Goal: Communication & Community: Answer question/provide support

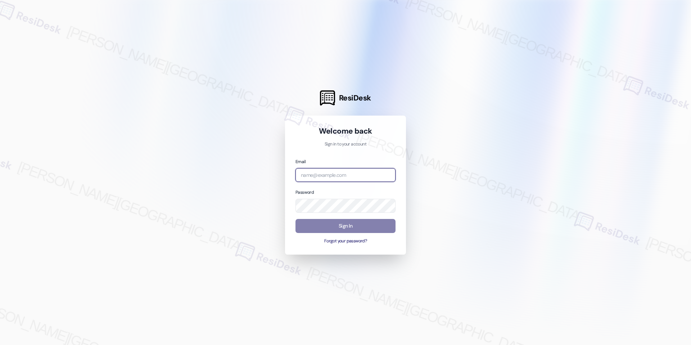
click at [309, 174] on input "email" at bounding box center [345, 175] width 100 height 14
type input "automated-surveys-rj_group-raven.forrosuelo@rj_[DOMAIN_NAME]"
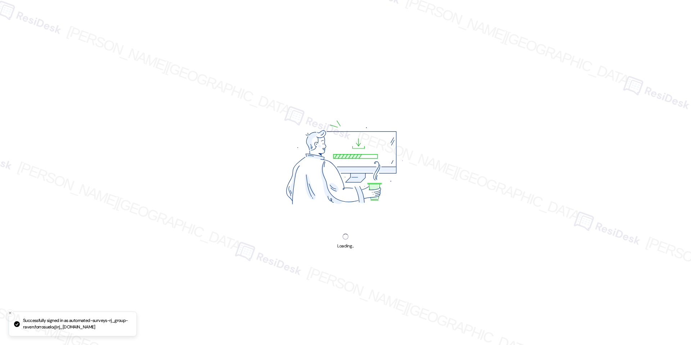
click at [352, 226] on img at bounding box center [346, 164] width 184 height 138
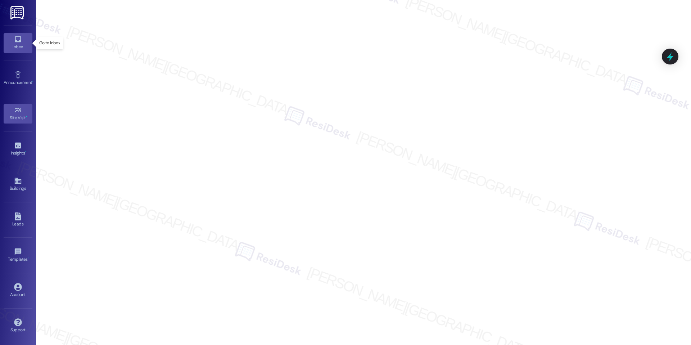
click at [8, 46] on div "Inbox" at bounding box center [18, 46] width 36 height 7
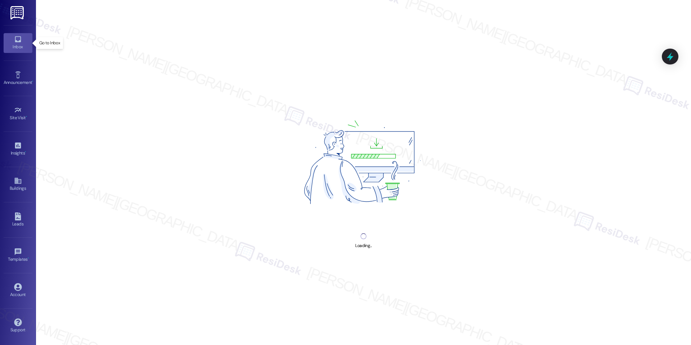
click at [8, 46] on div "Inbox" at bounding box center [18, 46] width 36 height 7
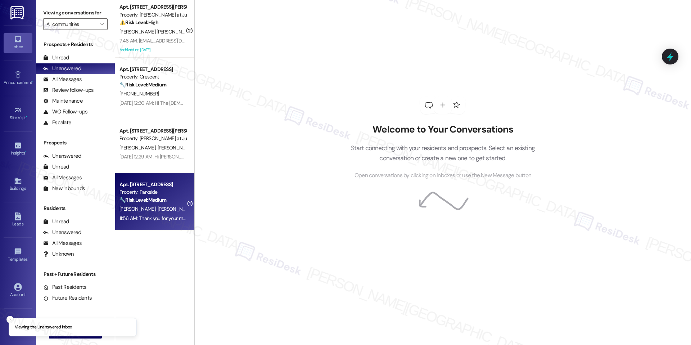
click at [136, 188] on div "Property: Parkside" at bounding box center [152, 192] width 67 height 8
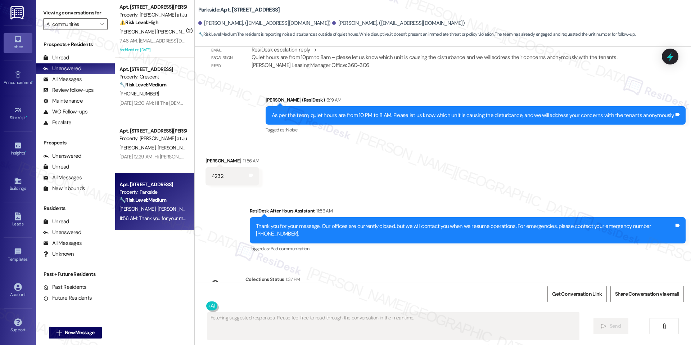
scroll to position [1597, 0]
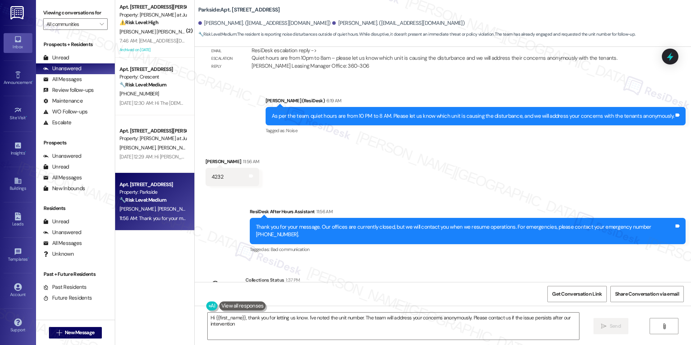
type textarea "Hi {{first_name}}, thank you for letting us know. I've noted the unit number. T…"
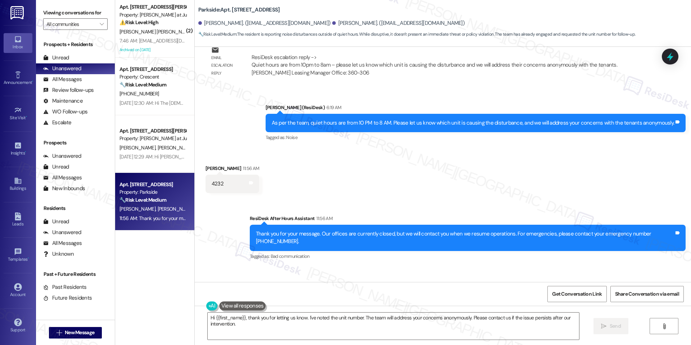
scroll to position [1591, 0]
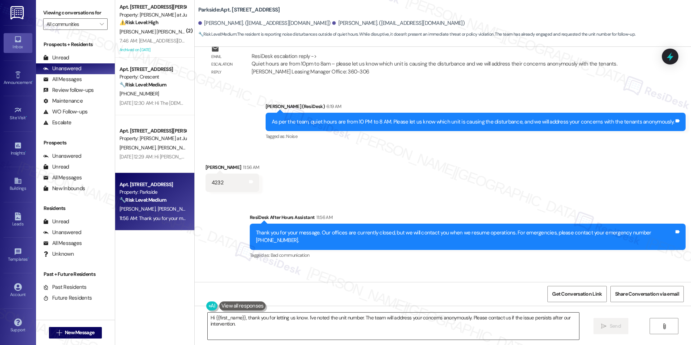
click at [328, 321] on textarea "Hi {{first_name}}, thank you for letting us know. I've noted the unit number. T…" at bounding box center [393, 325] width 371 height 27
click at [603, 326] on span "Send" at bounding box center [608, 326] width 11 height 8
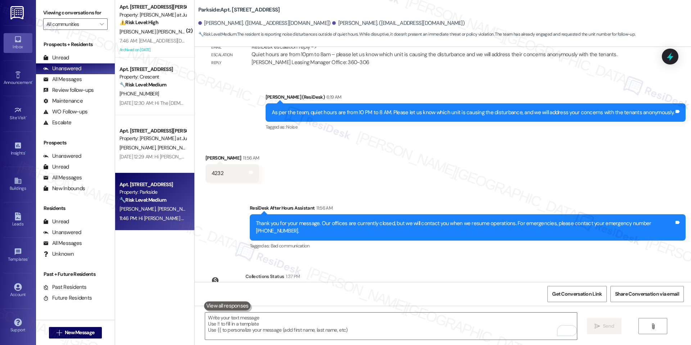
scroll to position [1601, 0]
click at [215, 172] on div "4232" at bounding box center [218, 173] width 12 height 8
copy div "4232 Tags and notes Sent via SMS"
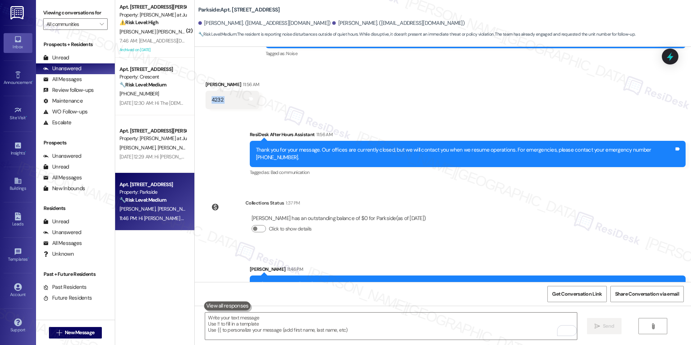
scroll to position [1699, 0]
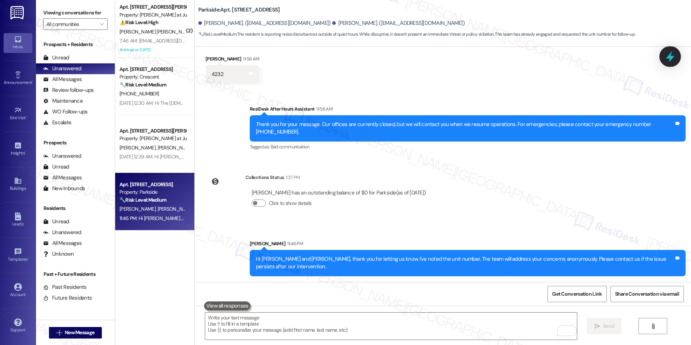
click at [665, 56] on icon at bounding box center [670, 56] width 12 height 12
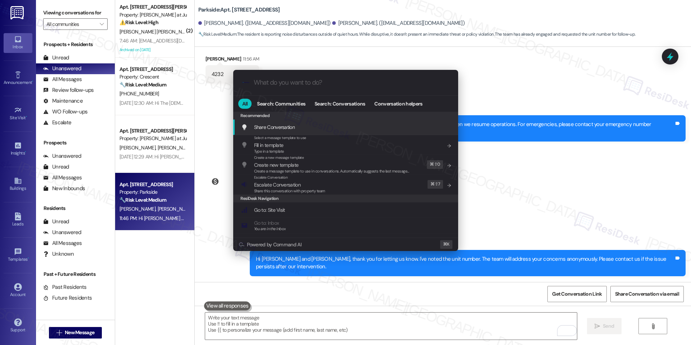
click at [577, 128] on div ".cls-1{fill:#0a055f;}.cls-2{fill:#0cc4c4;} resideskLogoBlueOrange All Search: C…" at bounding box center [345, 172] width 691 height 345
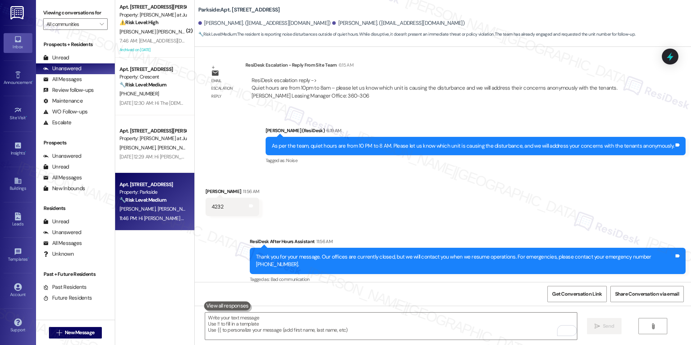
scroll to position [1566, 0]
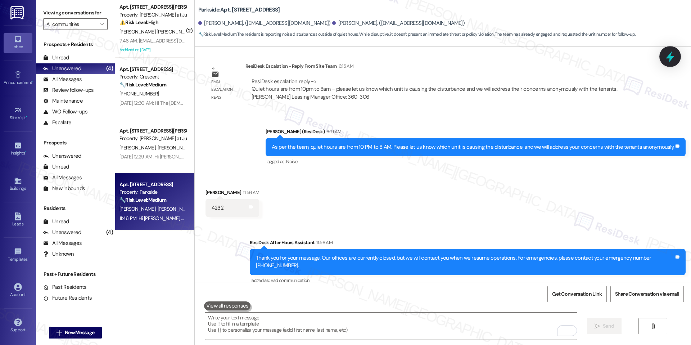
click at [668, 54] on icon at bounding box center [670, 56] width 12 height 12
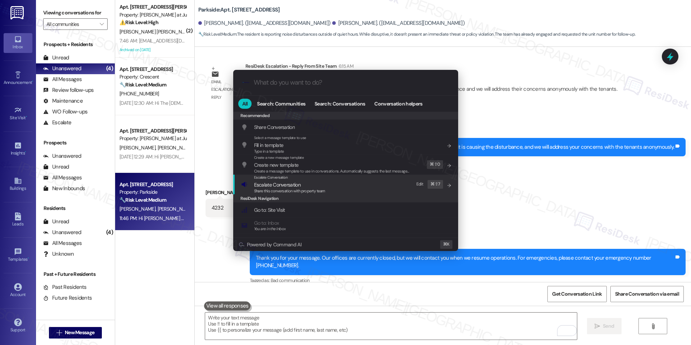
click at [327, 185] on div "Escalate Conversation Escalate Conversation Share this conversation with proper…" at bounding box center [346, 183] width 210 height 19
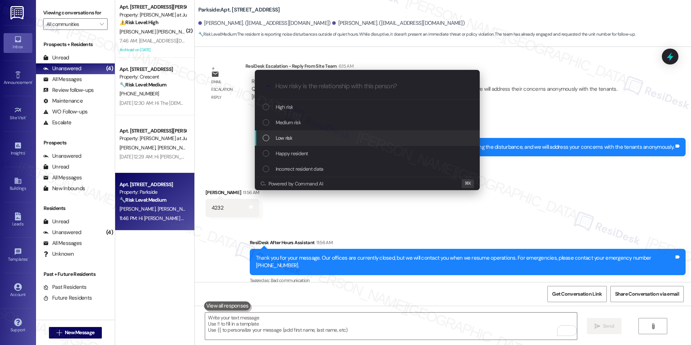
click at [293, 139] on div "Low risk" at bounding box center [368, 138] width 210 height 8
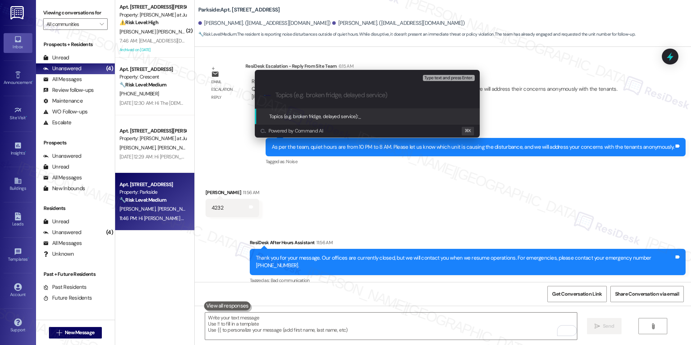
paste input "Noise Complaint – Unit 4232"
type input "Noise Complaint – Unit 4232"
click at [373, 116] on span "Noise Complaint – Unit 4232" at bounding box center [388, 116] width 60 height 6
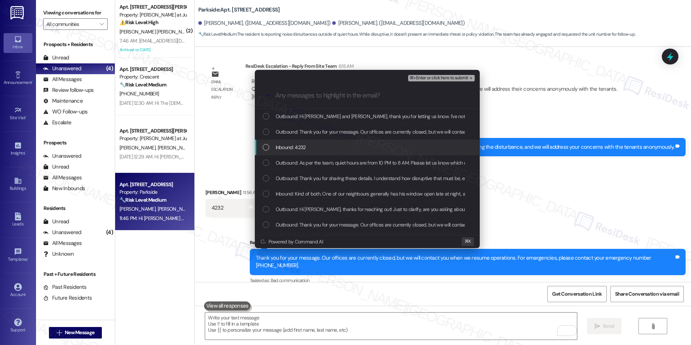
click at [328, 148] on div "Inbound: 4232" at bounding box center [368, 147] width 210 height 8
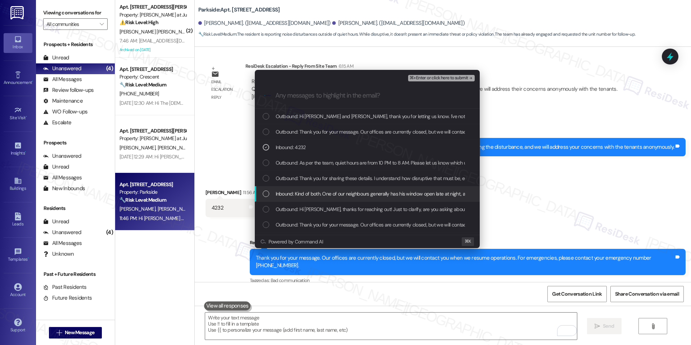
click at [320, 198] on div "Inbound: Kind of both. One of our neighbours generally has his window open late…" at bounding box center [367, 193] width 225 height 15
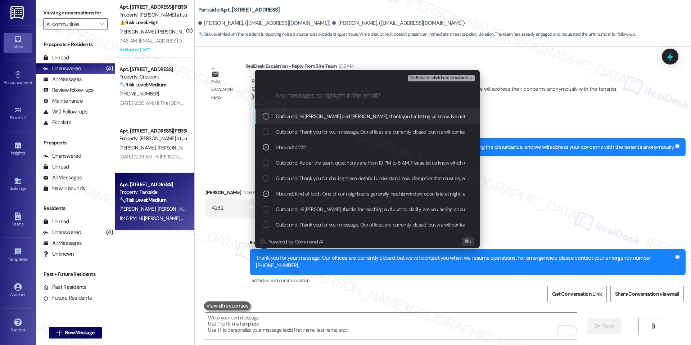
click at [442, 78] on span "⌘+Enter or click here to submit" at bounding box center [438, 78] width 58 height 5
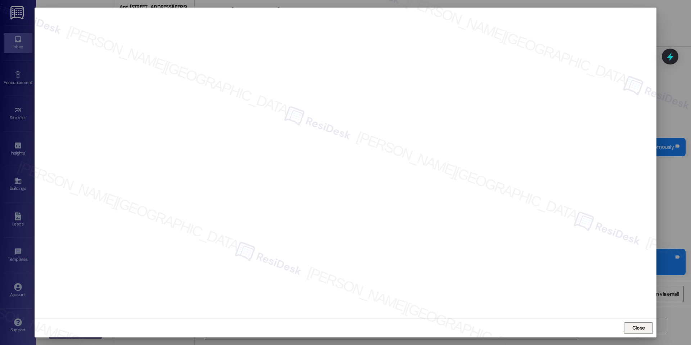
click at [632, 322] on span "Close" at bounding box center [638, 327] width 15 height 11
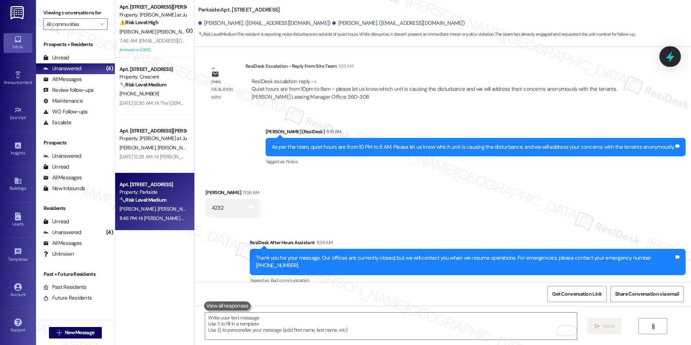
click at [673, 60] on icon at bounding box center [670, 56] width 12 height 12
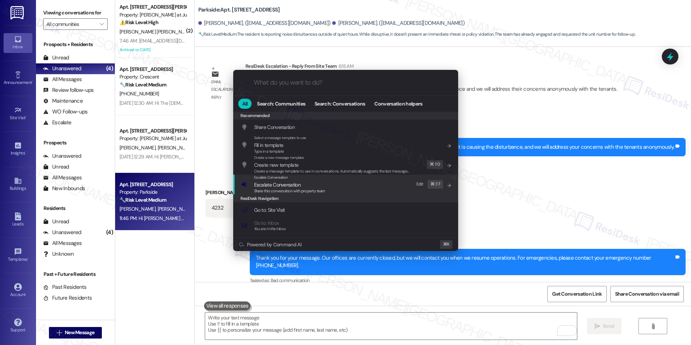
click at [328, 183] on div "Escalate Conversation Escalate Conversation Share this conversation with proper…" at bounding box center [346, 183] width 210 height 19
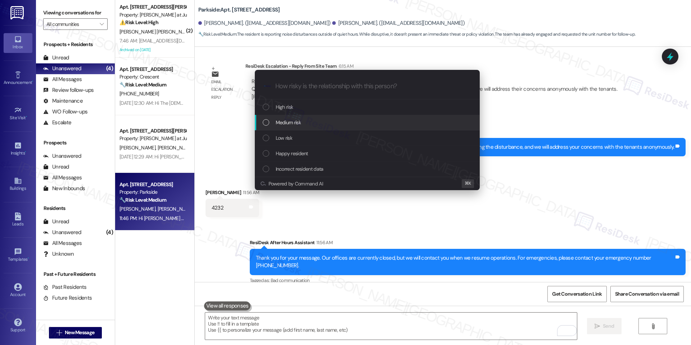
click at [337, 126] on div "Medium risk" at bounding box center [368, 122] width 210 height 8
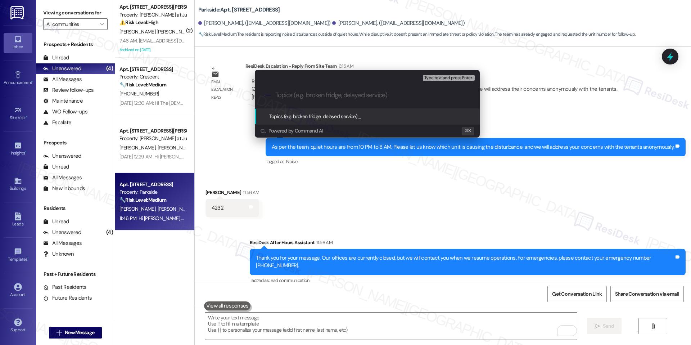
paste input "Noise Complaint – Unit 4232"
type input "Noise Complaint – Unit 4232"
click at [372, 117] on span "Noise Complaint – Unit 4232" at bounding box center [388, 116] width 60 height 6
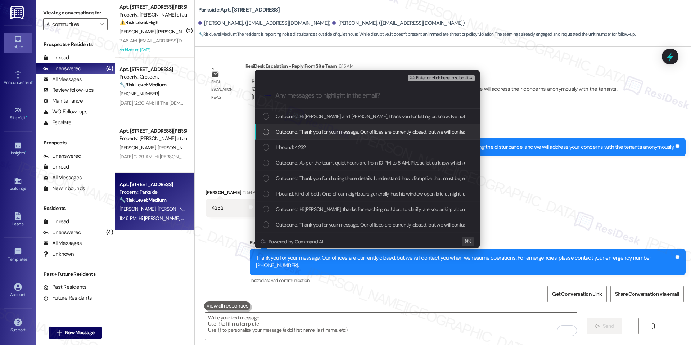
click at [347, 137] on div "Outbound: Thank you for your message. Our offices are currently closed, but we …" at bounding box center [367, 131] width 225 height 15
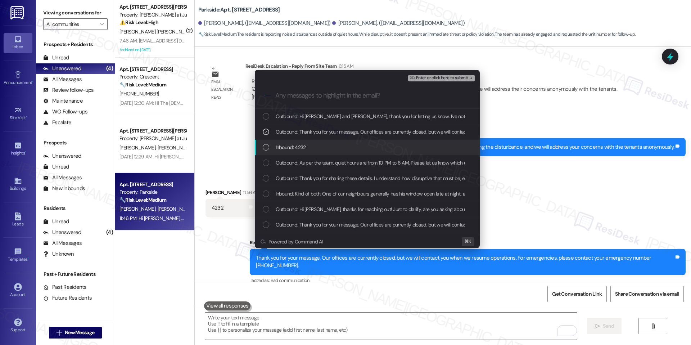
click at [342, 143] on div "Inbound: 4232" at bounding box center [368, 147] width 210 height 8
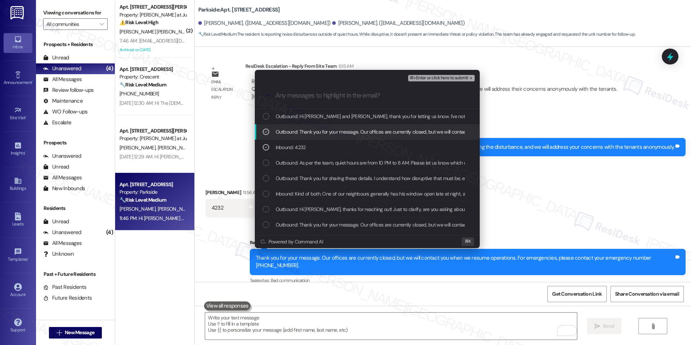
click at [362, 134] on span "Outbound: Thank you for your message. Our offices are currently closed, but we …" at bounding box center [489, 132] width 426 height 8
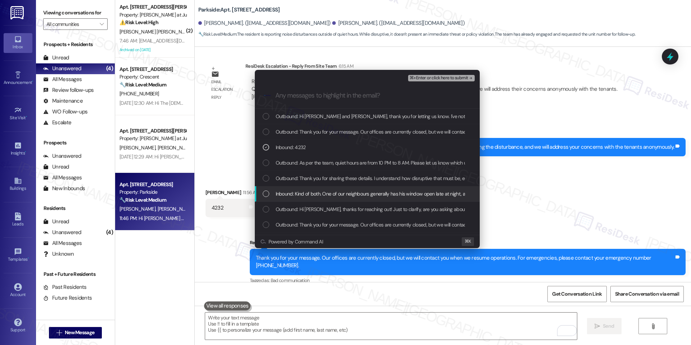
click at [330, 189] on div "Inbound: Kind of both. One of our neighbours generally has his window open late…" at bounding box center [367, 193] width 225 height 15
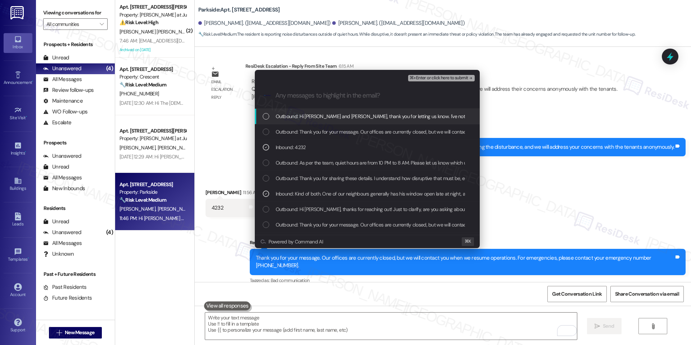
click at [445, 81] on button "⌘+Enter or click here to submit" at bounding box center [441, 78] width 66 height 6
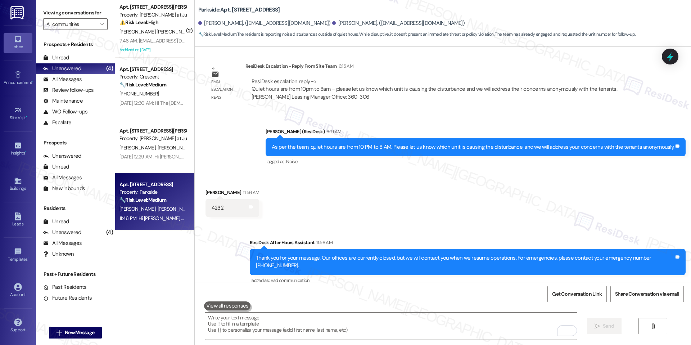
scroll to position [1506, 0]
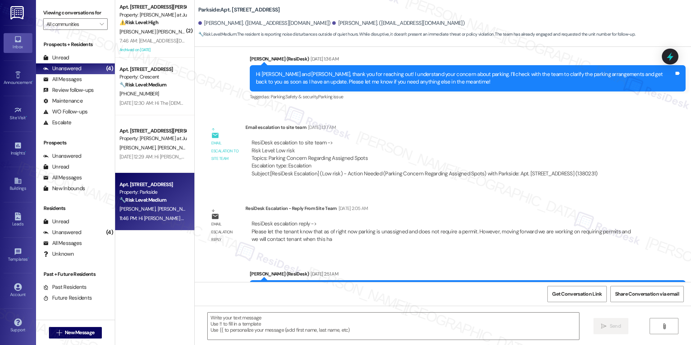
type textarea "Fetching suggested responses. Please feel free to read through the conversation…"
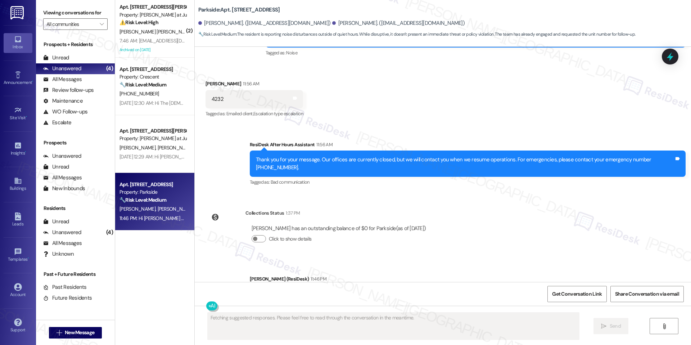
scroll to position [1720, 0]
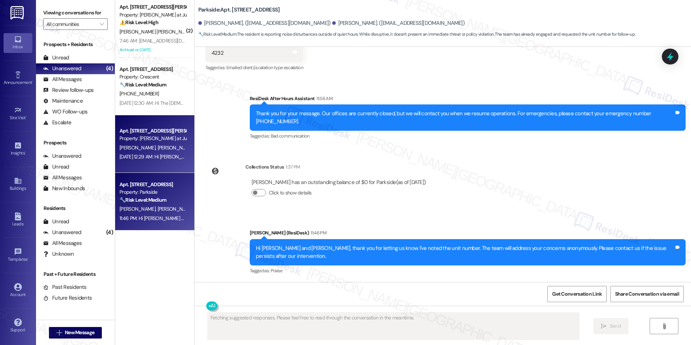
click at [154, 156] on div "[DATE] 12:29 AM: Hi [PERSON_NAME] and [PERSON_NAME], a gentle reminder that you…" at bounding box center [364, 156] width 491 height 6
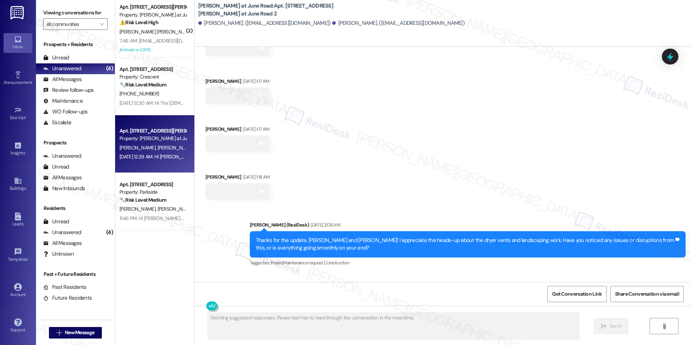
scroll to position [5248, 0]
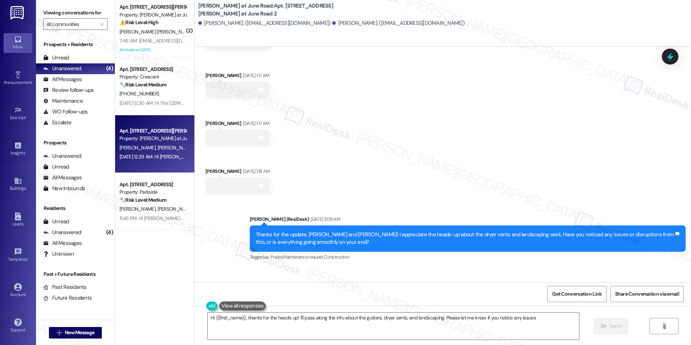
type textarea "Hi {{first_name}}, thanks for the heads up! I'll pass along the info about the …"
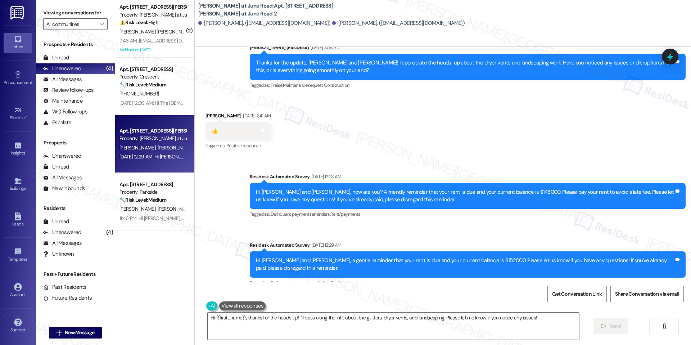
scroll to position [5452, 0]
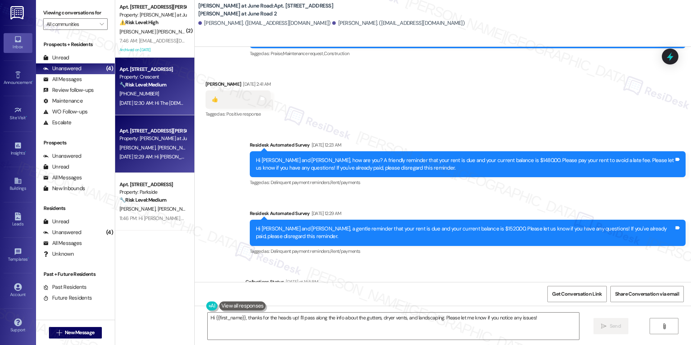
click at [163, 89] on div "[PHONE_NUMBER]" at bounding box center [153, 93] width 68 height 9
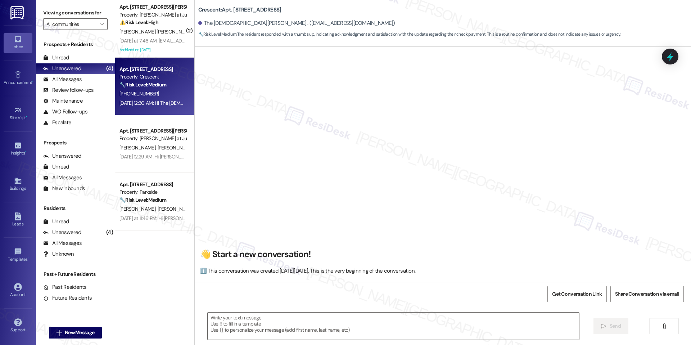
scroll to position [1609, 0]
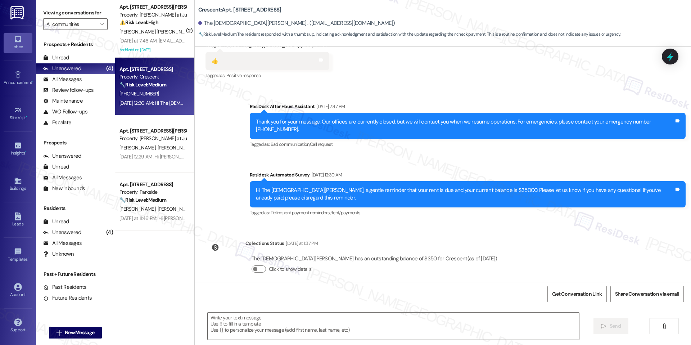
type textarea "Fetching suggested responses. Please feel free to read through the conversation…"
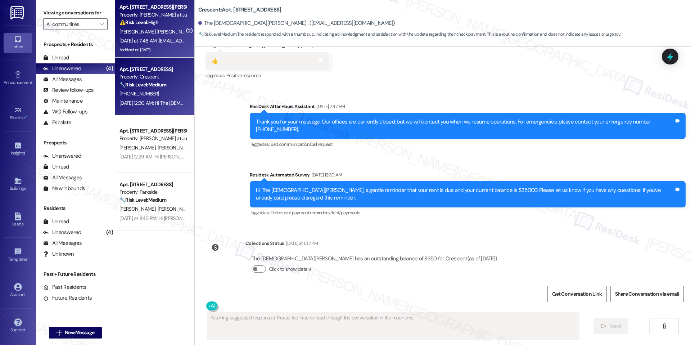
click at [176, 49] on div "Archived on [DATE]" at bounding box center [153, 49] width 68 height 9
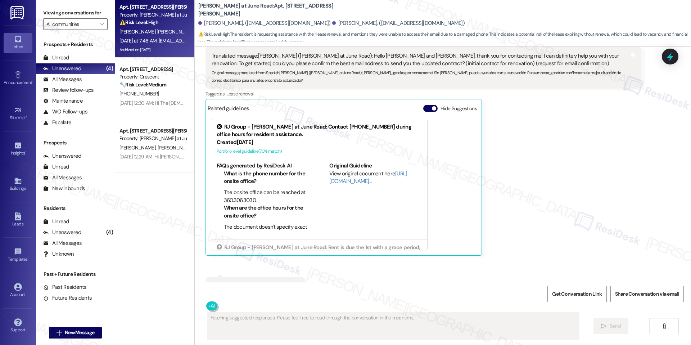
scroll to position [5967, 0]
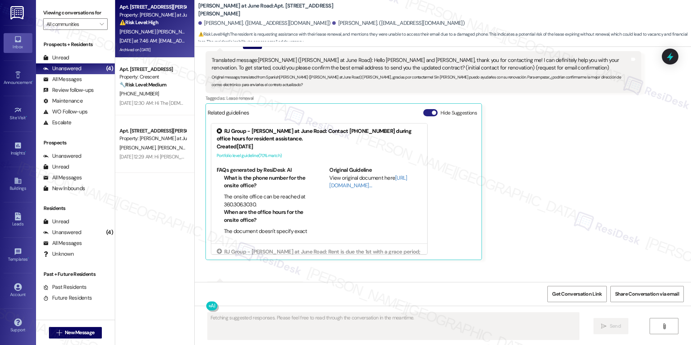
click at [423, 109] on button "Hide Suggestions" at bounding box center [430, 112] width 14 height 7
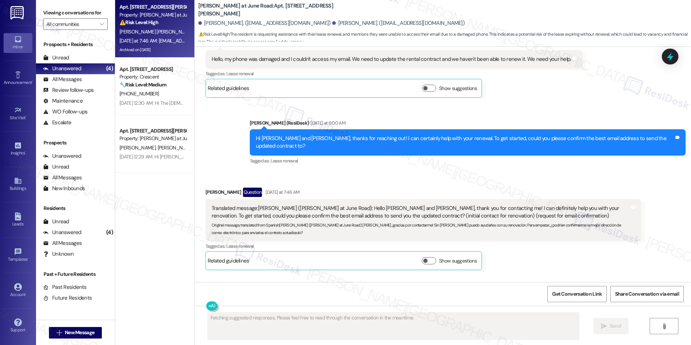
scroll to position [5818, 0]
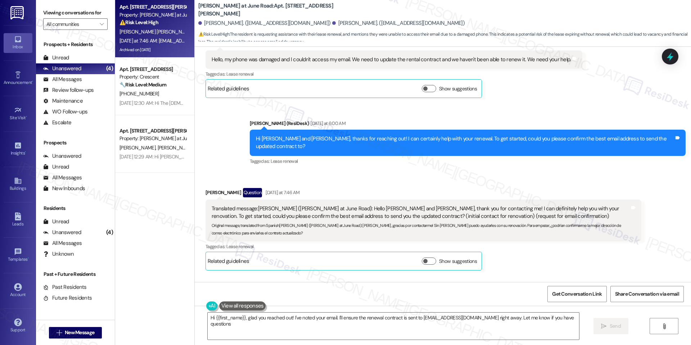
type textarea "Hi {{first_name}}, glad you reached out! I've noted your email. I'll ensure the…"
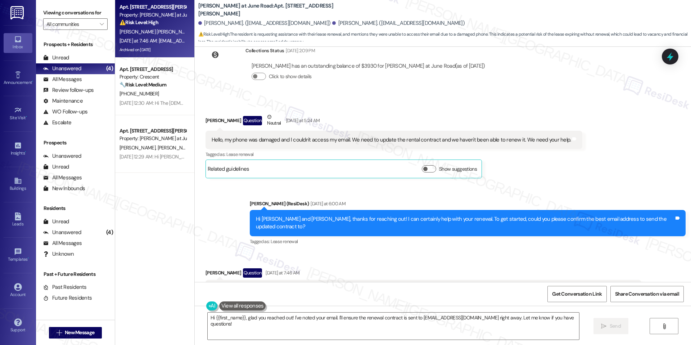
scroll to position [5729, 0]
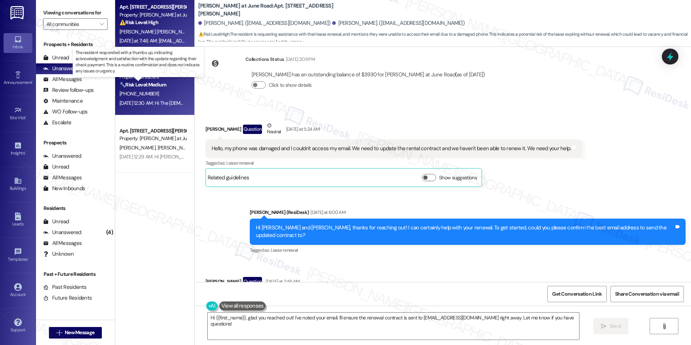
click at [162, 86] on strong "🔧 Risk Level: Medium" at bounding box center [142, 84] width 47 height 6
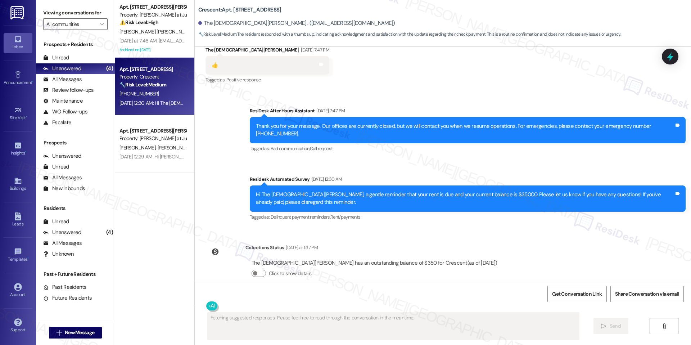
scroll to position [1609, 0]
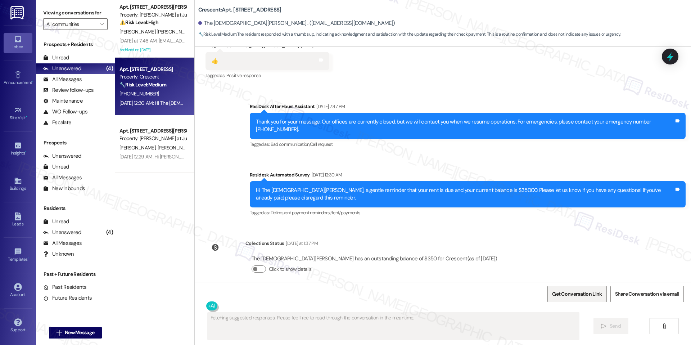
click at [572, 294] on span "Get Conversation Link" at bounding box center [577, 294] width 50 height 8
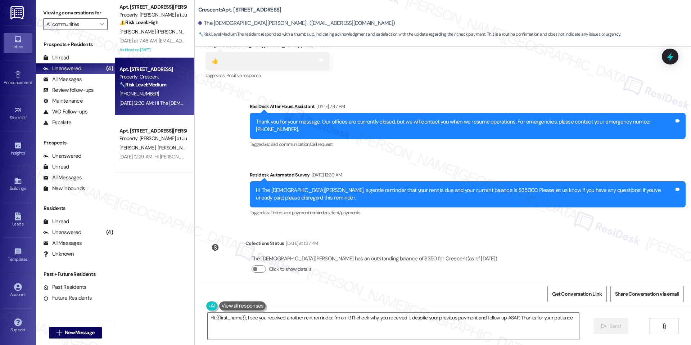
type textarea "Hi {{first_name}}, I see you received another rent reminder. I'm on it! I'll ch…"
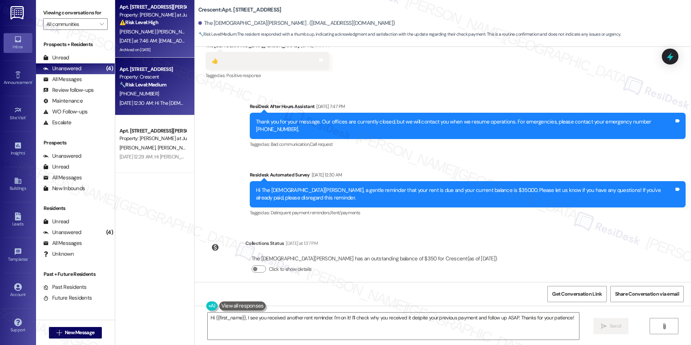
click at [164, 54] on div "Archived on [DATE]" at bounding box center [153, 49] width 68 height 9
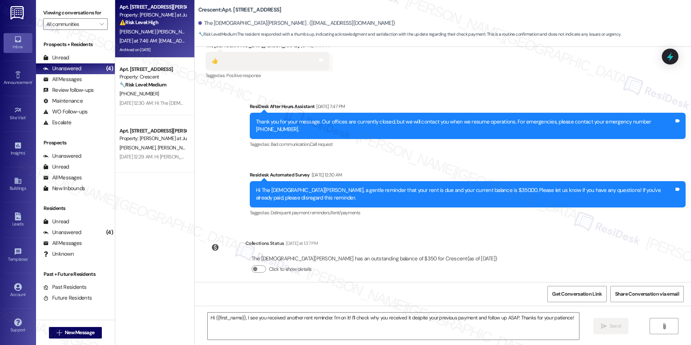
type textarea "Fetching suggested responses. Please feel free to read through the conversation…"
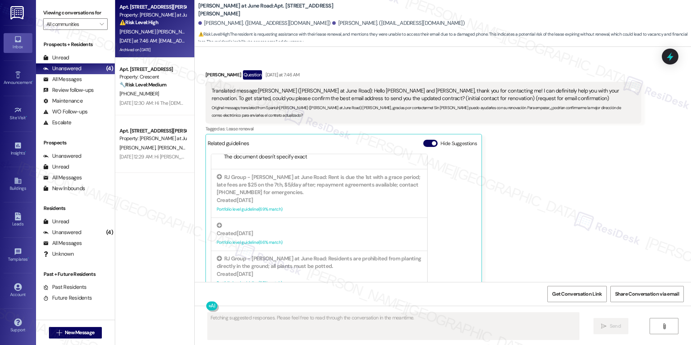
scroll to position [112, 0]
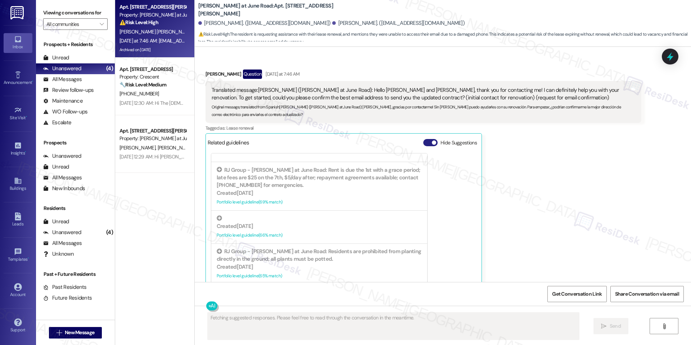
click at [432, 140] on span "button" at bounding box center [434, 142] width 4 height 4
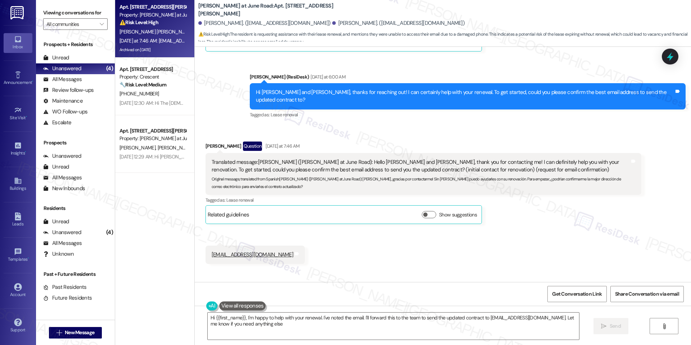
type textarea "Hi {{first_name}}, I'm happy to help with your renewal. I've noted the email. I…"
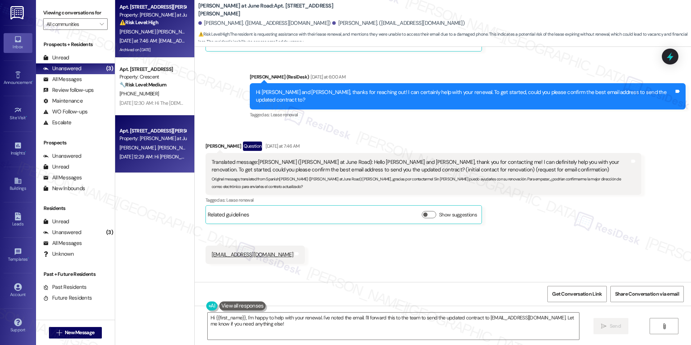
click at [170, 126] on div "Apt. 104, [GEOGRAPHIC_DATA][PERSON_NAME] at June Road 2 Property: [PERSON_NAME]…" at bounding box center [153, 134] width 68 height 17
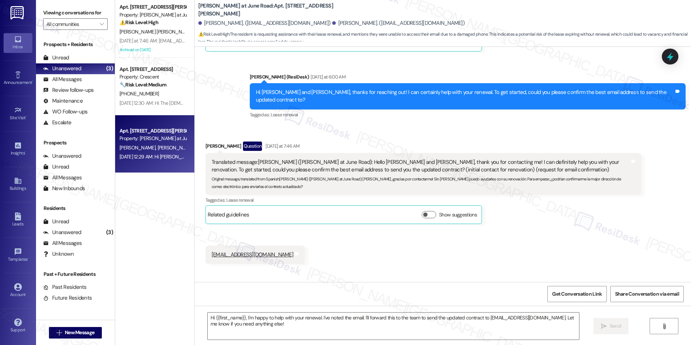
type textarea "Fetching suggested responses. Please feel free to read through the conversation…"
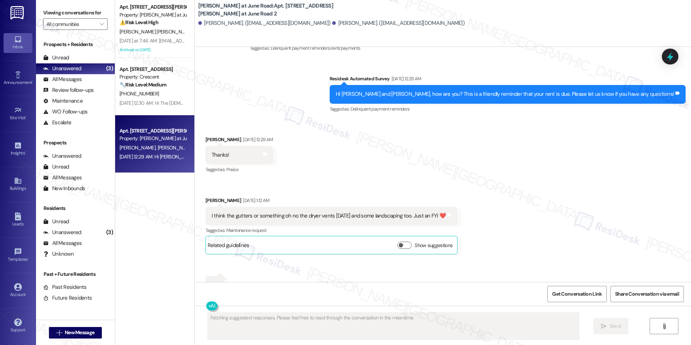
scroll to position [5248, 0]
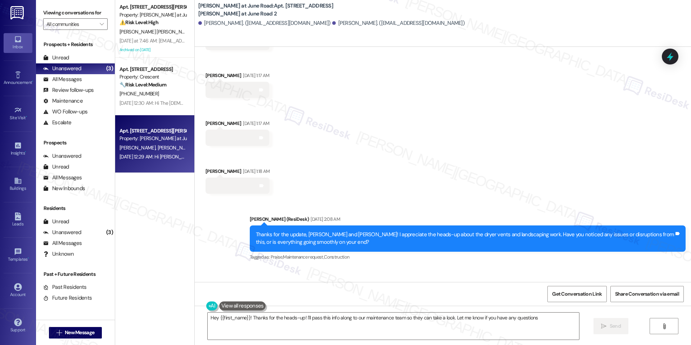
type textarea "Hey {{first_name}}! Thanks for the heads-up! I'll pass this info along to our m…"
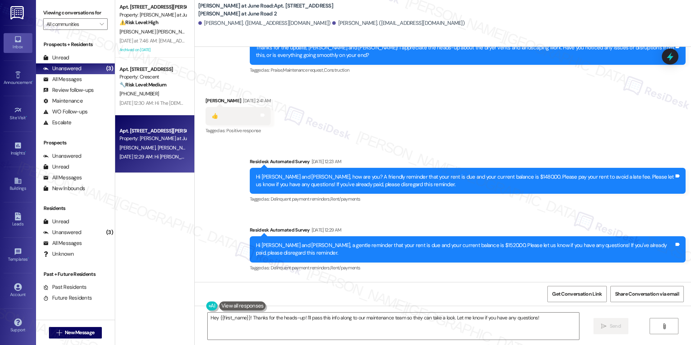
scroll to position [5452, 0]
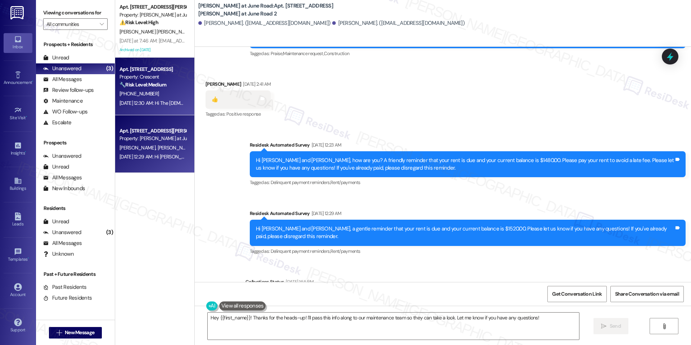
click at [174, 102] on div "[DATE] 12:30 AM: Hi The [DEMOGRAPHIC_DATA][PERSON_NAME], a gentle reminder that…" at bounding box center [370, 103] width 502 height 6
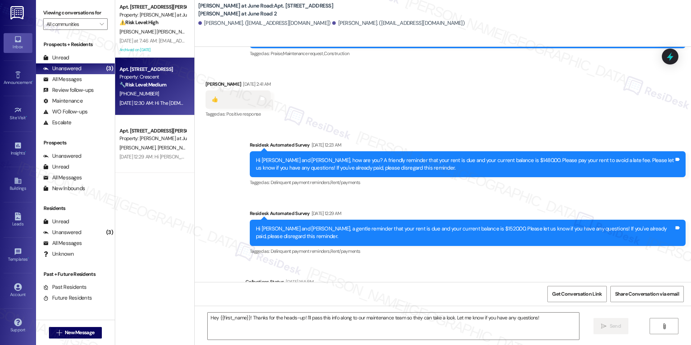
type textarea "Fetching suggested responses. Please feel free to read through the conversation…"
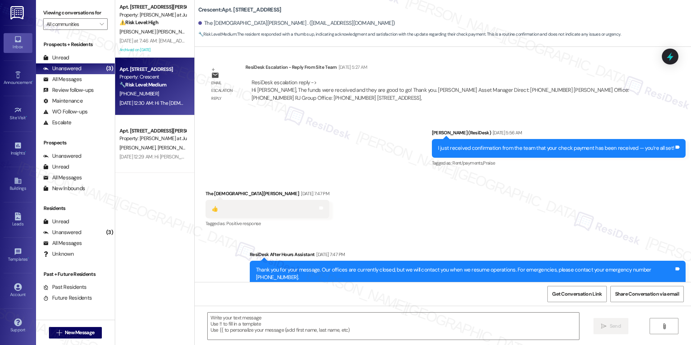
type textarea "Fetching suggested responses. Please feel free to read through the conversation…"
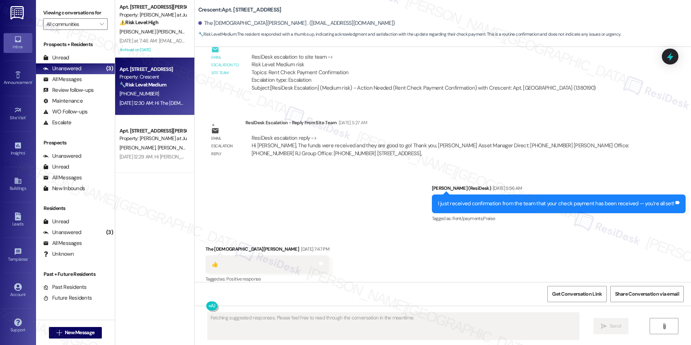
scroll to position [1609, 0]
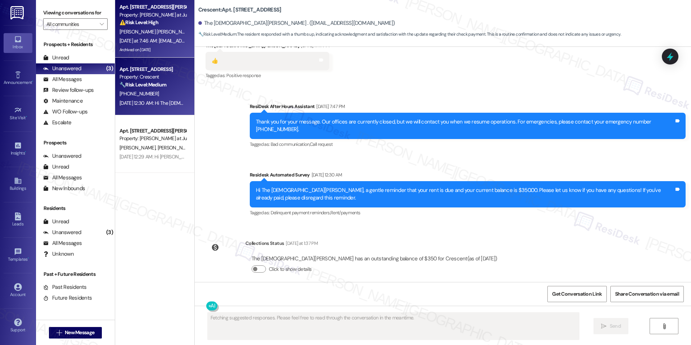
click at [155, 48] on div "Archived on [DATE]" at bounding box center [153, 49] width 68 height 9
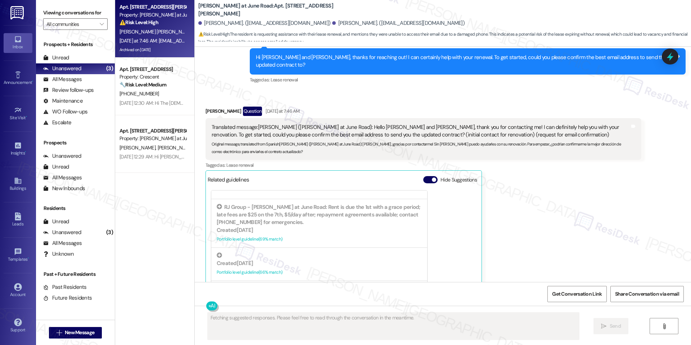
scroll to position [5899, 0]
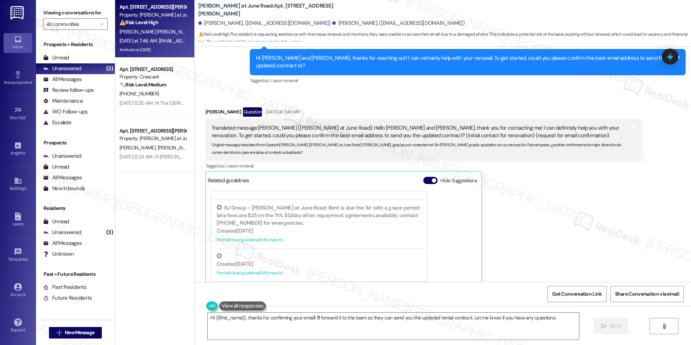
type textarea "Hi {{first_name}}, thanks for confirming your email! I'll forward it to the tea…"
click at [426, 177] on button "Hide Suggestions" at bounding box center [430, 180] width 14 height 7
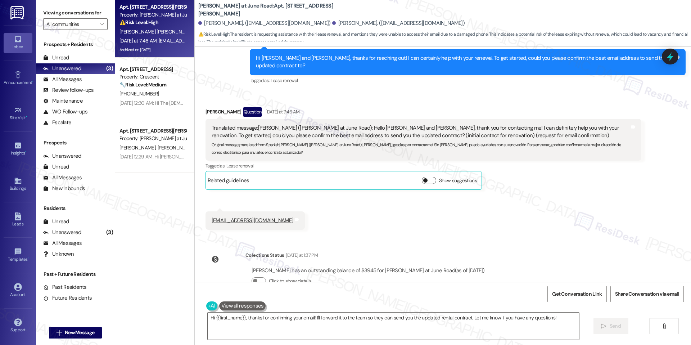
scroll to position [5865, 0]
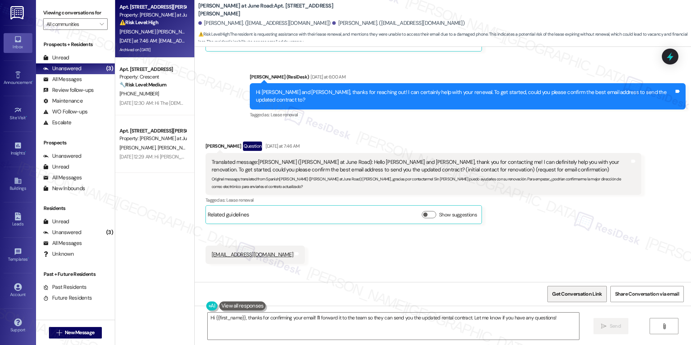
click at [569, 296] on span "Get Conversation Link" at bounding box center [577, 294] width 50 height 8
click at [384, 208] on div "Received via SMS [PERSON_NAME] Question [DATE] at 7:46 AM Translated message: […" at bounding box center [443, 197] width 496 height 144
drag, startPoint x: 203, startPoint y: 199, endPoint x: 273, endPoint y: 208, distance: 70.3
click at [273, 245] on div "[EMAIL_ADDRESS][DOMAIN_NAME] Tags and notes" at bounding box center [254, 254] width 99 height 18
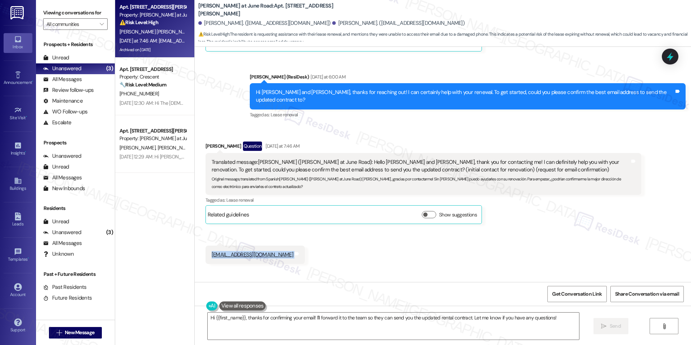
copy div "[EMAIL_ADDRESS][DOMAIN_NAME] Tags and notes"
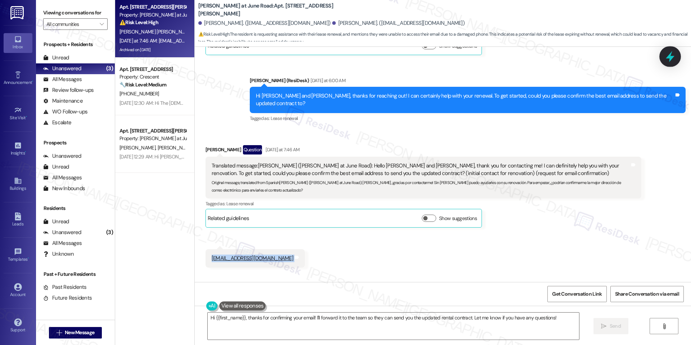
click at [668, 61] on icon at bounding box center [670, 56] width 12 height 12
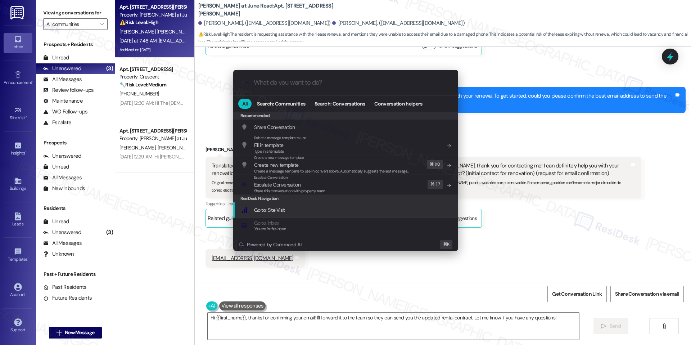
click at [445, 322] on div ".cls-1{fill:#0a055f;}.cls-2{fill:#0cc4c4;} resideskLogoBlueOrange All Search: C…" at bounding box center [345, 172] width 691 height 345
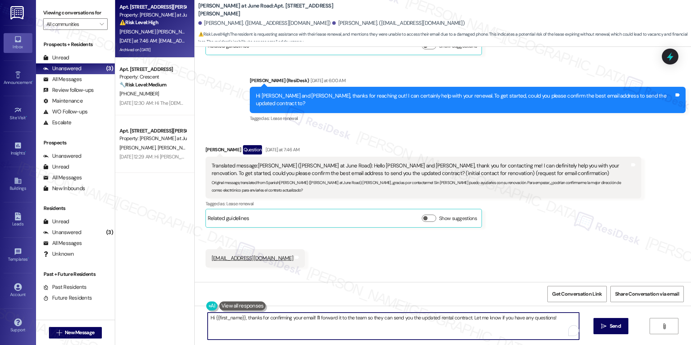
click at [563, 327] on textarea "Hi {{first_name}}, thanks for confirming your email! I'll forward it to the tea…" at bounding box center [393, 325] width 371 height 27
click at [621, 324] on span "Send" at bounding box center [615, 326] width 14 height 8
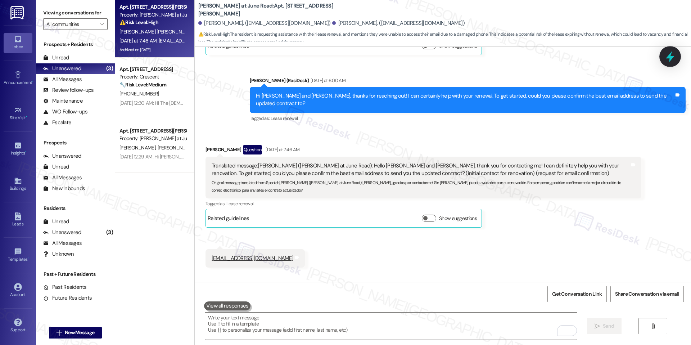
scroll to position [5798, 0]
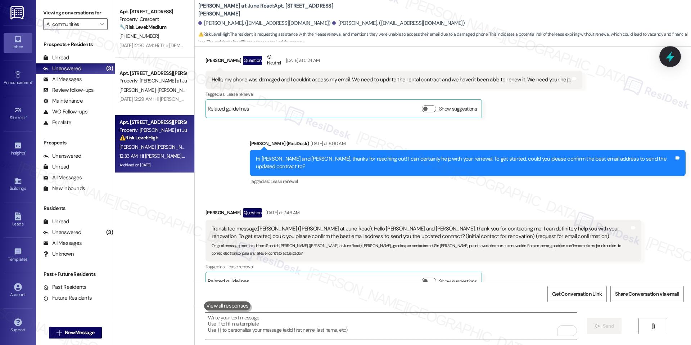
click at [671, 59] on icon at bounding box center [670, 56] width 12 height 12
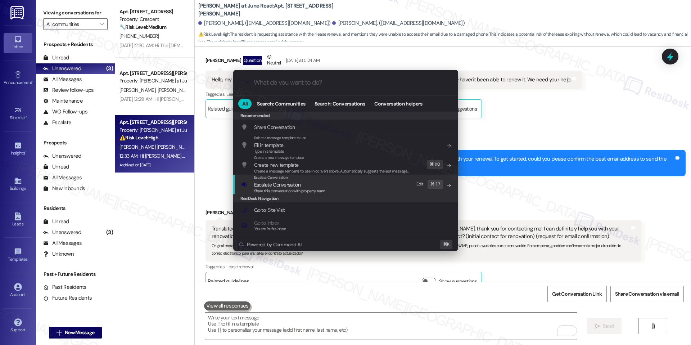
click at [298, 191] on span "Share this conversation with property team" at bounding box center [289, 190] width 71 height 5
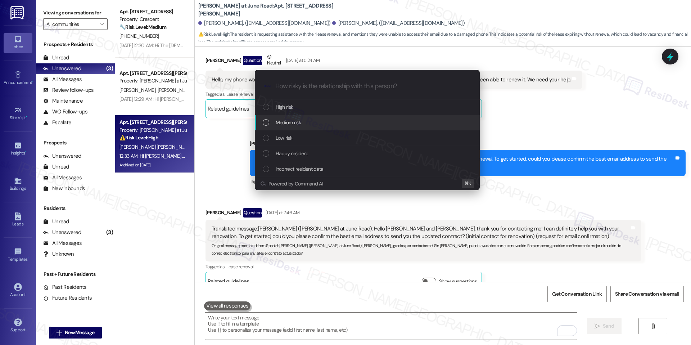
click at [296, 125] on span "Medium risk" at bounding box center [288, 122] width 25 height 8
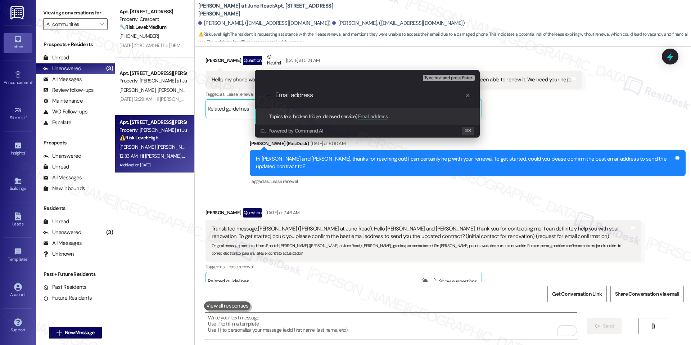
type input "Email address"
click at [432, 76] on span "Type text and press Enter." at bounding box center [448, 78] width 49 height 5
click at [384, 113] on span "Email address" at bounding box center [372, 116] width 29 height 6
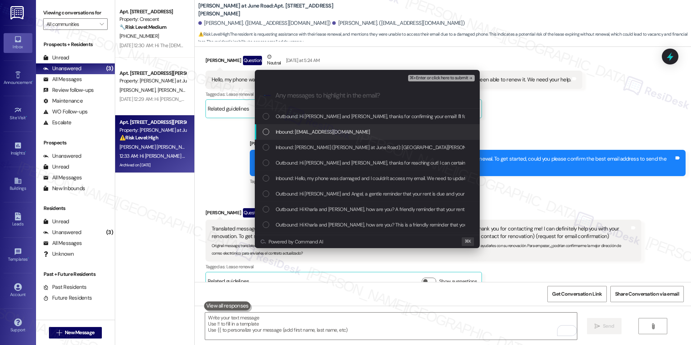
click at [349, 129] on span "Inbound: [EMAIL_ADDRESS][DOMAIN_NAME]" at bounding box center [323, 132] width 94 height 8
click at [373, 148] on span "Inbound: [PERSON_NAME] ([PERSON_NAME] at June Road): [GEOGRAPHIC_DATA][PERSON_N…" at bounding box center [591, 147] width 630 height 8
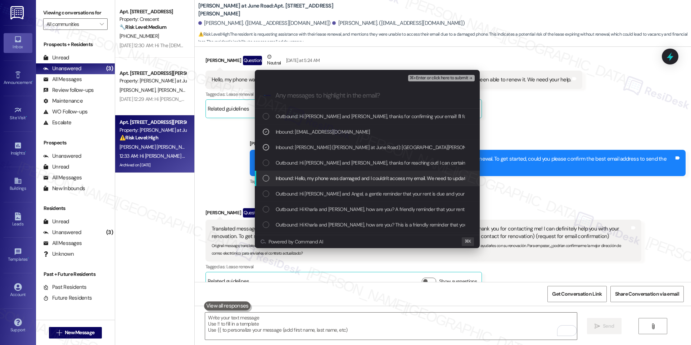
click at [344, 180] on span "Inbound: Hello, my phone was damaged and I couldn't access my email. We need to…" at bounding box center [452, 178] width 353 height 8
click at [379, 176] on span "Inbound: Hello, my phone was damaged and I couldn't access my email. We need to…" at bounding box center [452, 178] width 353 height 8
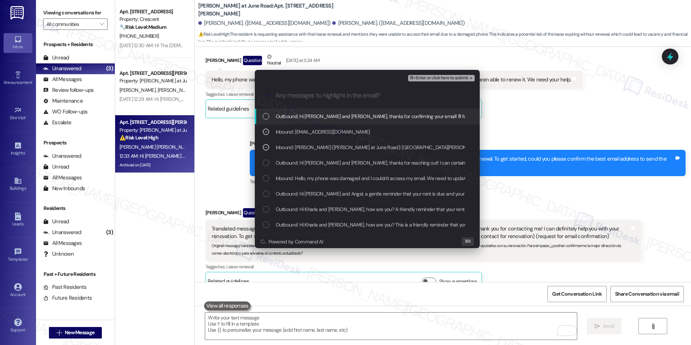
click at [433, 76] on span "⌘+Enter or click here to submit" at bounding box center [438, 78] width 58 height 5
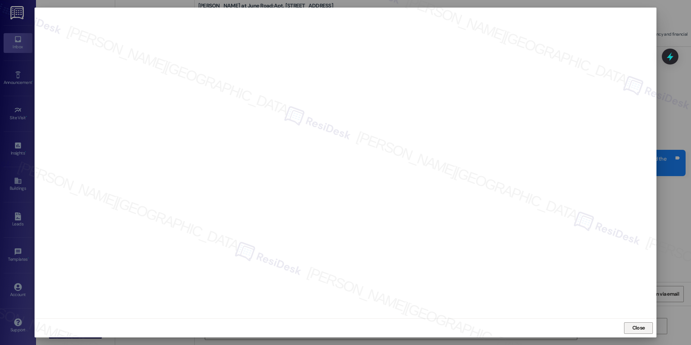
click at [650, 332] on button "Close" at bounding box center [638, 328] width 29 height 12
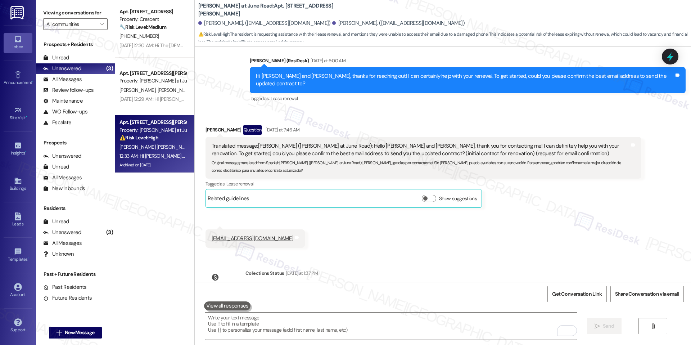
scroll to position [5884, 0]
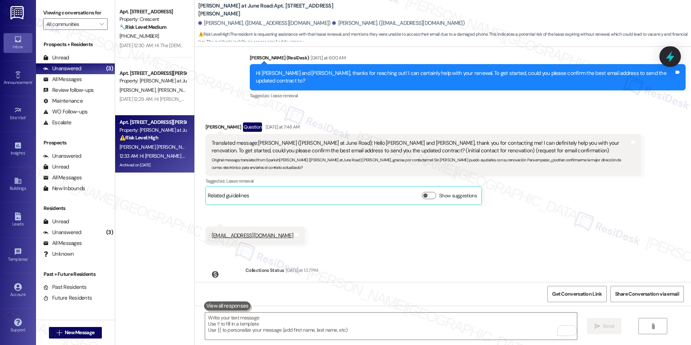
click at [668, 62] on icon at bounding box center [670, 56] width 12 height 12
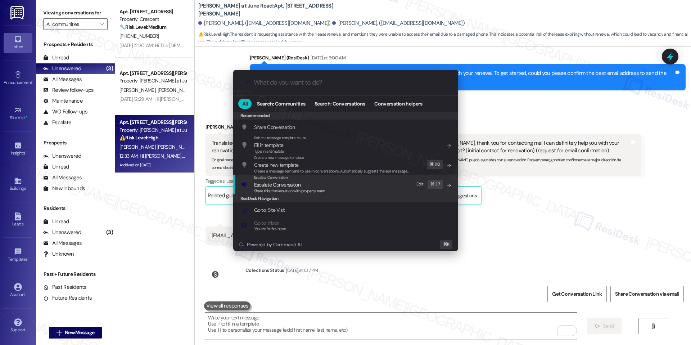
click at [287, 185] on span "Escalate Conversation" at bounding box center [277, 184] width 46 height 6
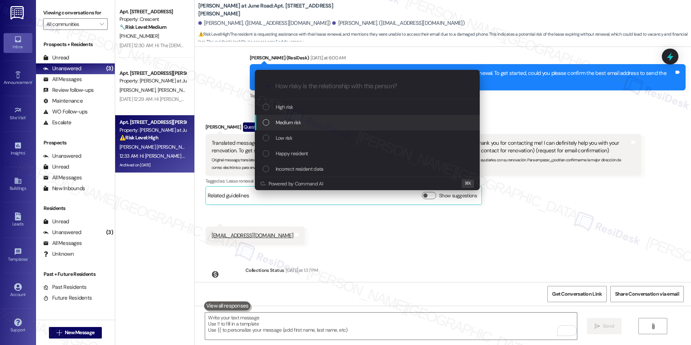
click at [308, 126] on div "Medium risk" at bounding box center [368, 122] width 210 height 8
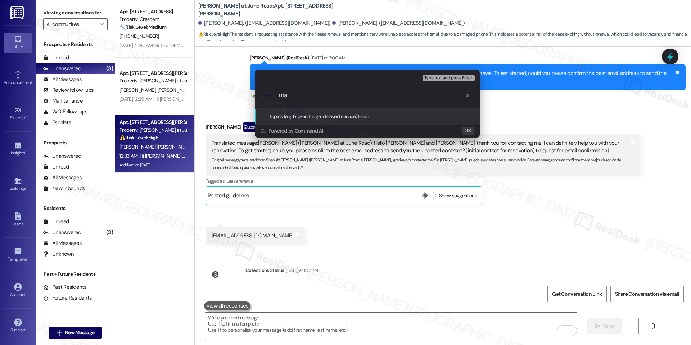
type input "Email"
click at [466, 77] on span "Type text and press Enter." at bounding box center [448, 78] width 49 height 5
click at [368, 116] on span "Email" at bounding box center [363, 116] width 11 height 6
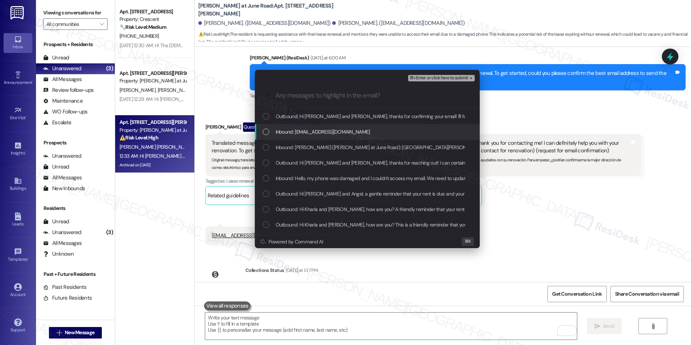
click at [350, 128] on span "Inbound: [EMAIL_ADDRESS][DOMAIN_NAME]" at bounding box center [323, 132] width 94 height 8
click at [324, 151] on span "Inbound: [PERSON_NAME] ([PERSON_NAME] at June Road): [GEOGRAPHIC_DATA][PERSON_N…" at bounding box center [591, 147] width 630 height 8
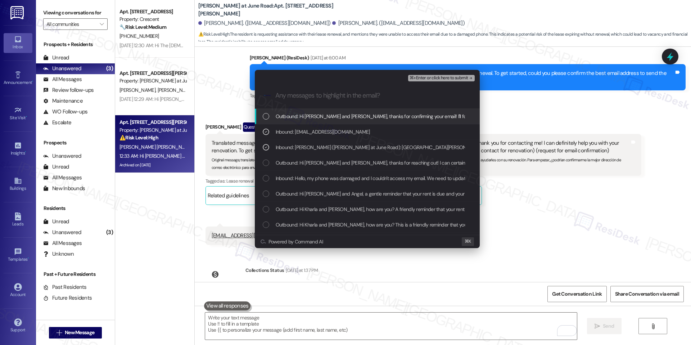
click at [444, 74] on div "⌘+Enter or click here to submit" at bounding box center [442, 77] width 68 height 9
click at [444, 76] on span "⌘+Enter or click here to submit" at bounding box center [438, 78] width 58 height 5
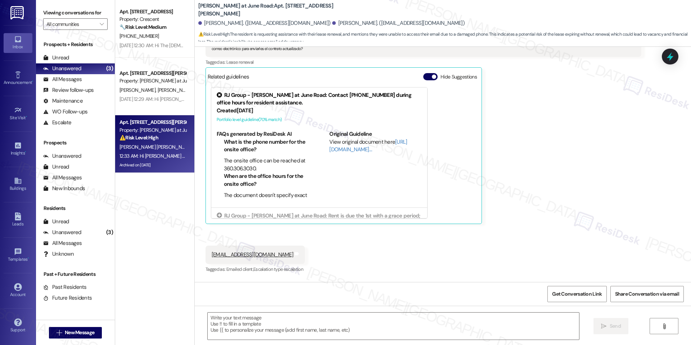
scroll to position [5947, 0]
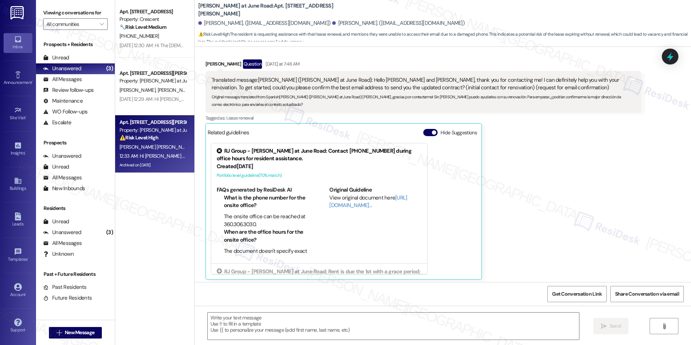
type textarea "Fetching suggested responses. Please feel free to read through the conversation…"
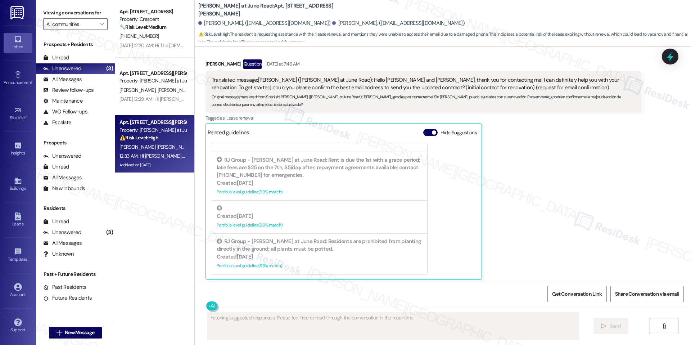
scroll to position [6074, 0]
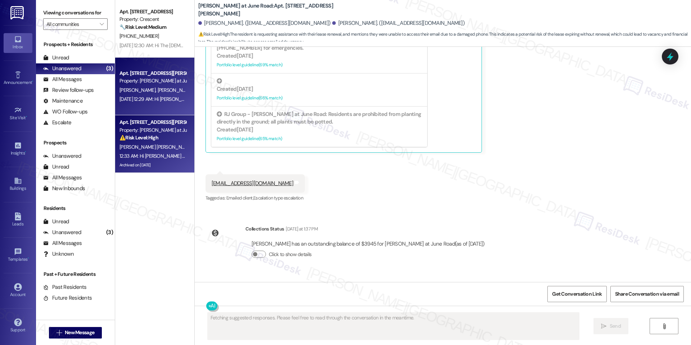
click at [166, 83] on div "Property: [PERSON_NAME] at June Road" at bounding box center [152, 81] width 67 height 8
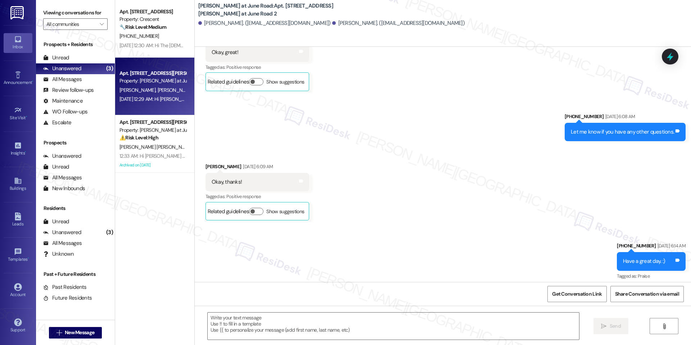
type textarea "Fetching suggested responses. Please feel free to read through the conversation…"
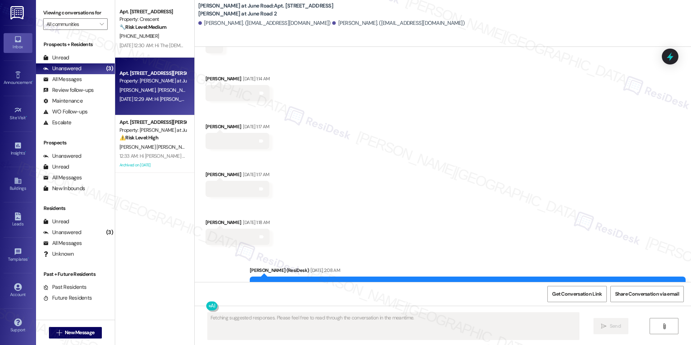
scroll to position [5452, 0]
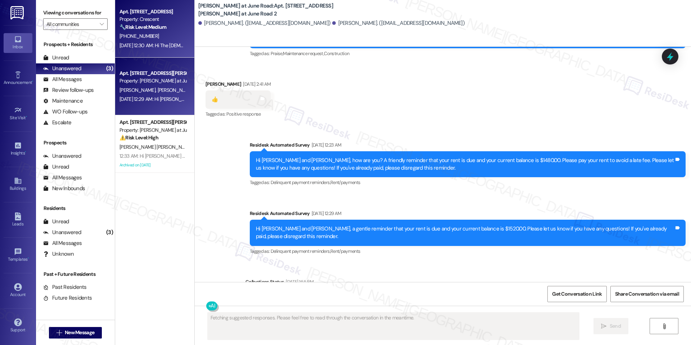
click at [159, 38] on div "[PHONE_NUMBER]" at bounding box center [153, 36] width 68 height 9
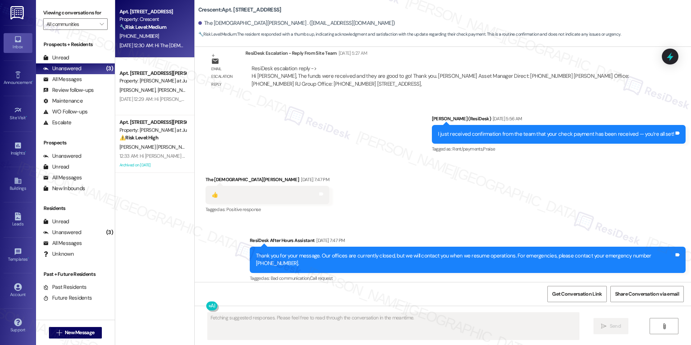
scroll to position [1609, 0]
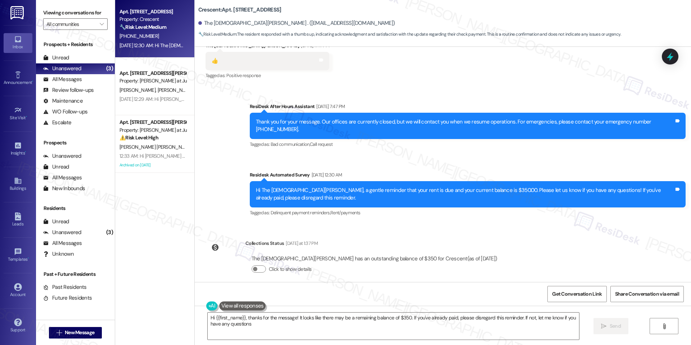
type textarea "Hi {{first_name}}, thanks for the message! It looks like there may be a remaini…"
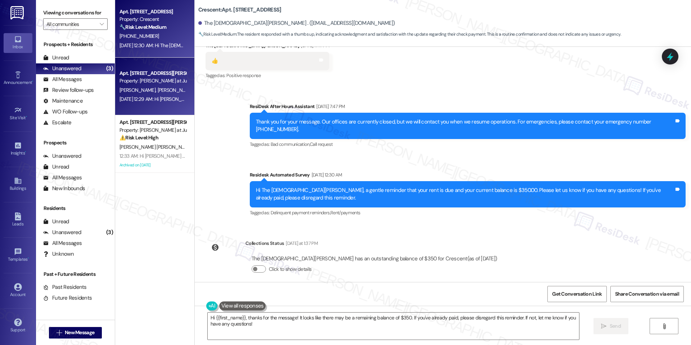
click at [169, 114] on div "Apt. 104, [GEOGRAPHIC_DATA][PERSON_NAME] at June Road 2 Property: [PERSON_NAME]…" at bounding box center [154, 87] width 79 height 58
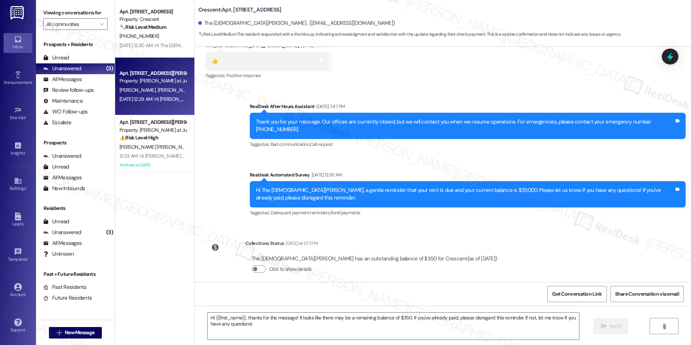
type textarea "Fetching suggested responses. Please feel free to read through the conversation…"
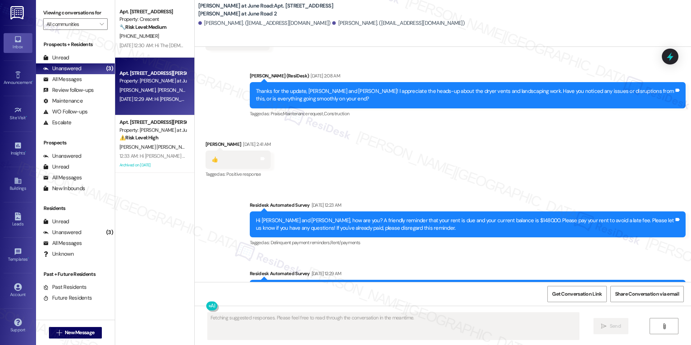
scroll to position [5452, 0]
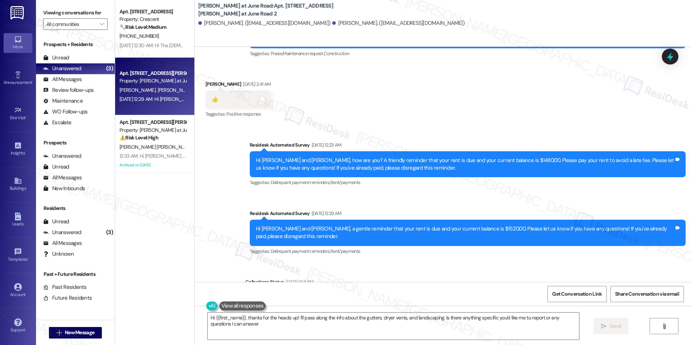
type textarea "Hi {{first_name}}, thanks for the heads up! I'll pass along the info about the …"
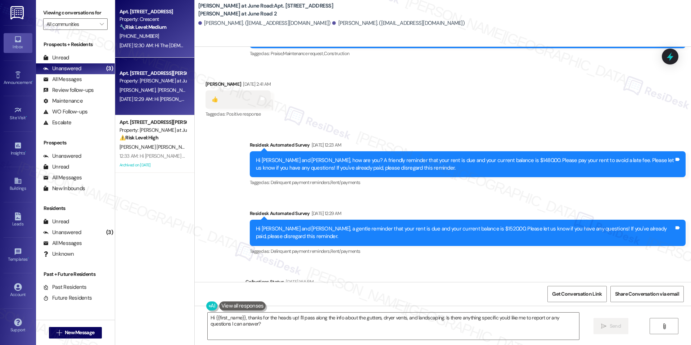
click at [153, 43] on div "[DATE] 12:30 AM: Hi The [DEMOGRAPHIC_DATA][PERSON_NAME], a gentle reminder that…" at bounding box center [370, 45] width 502 height 6
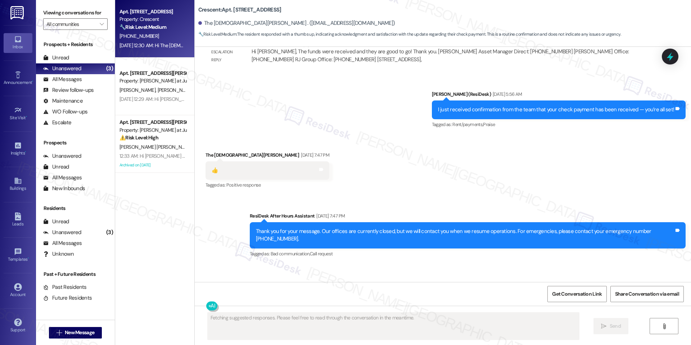
scroll to position [1609, 0]
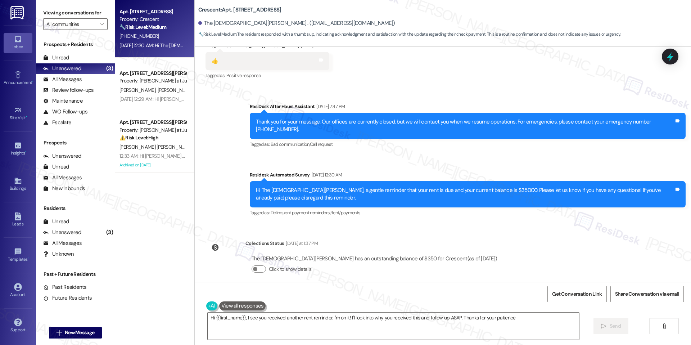
type textarea "Hi {{first_name}}, I see you received another rent reminder. I'm on it! I'll lo…"
